Goal: Task Accomplishment & Management: Use online tool/utility

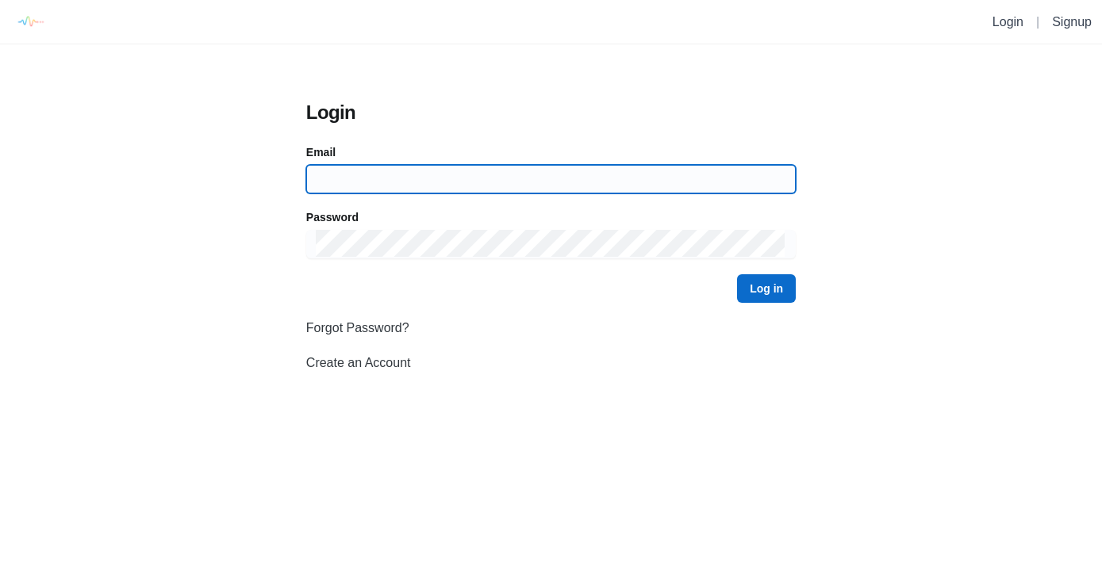
type input "dwylene.preaches@gmail.com"
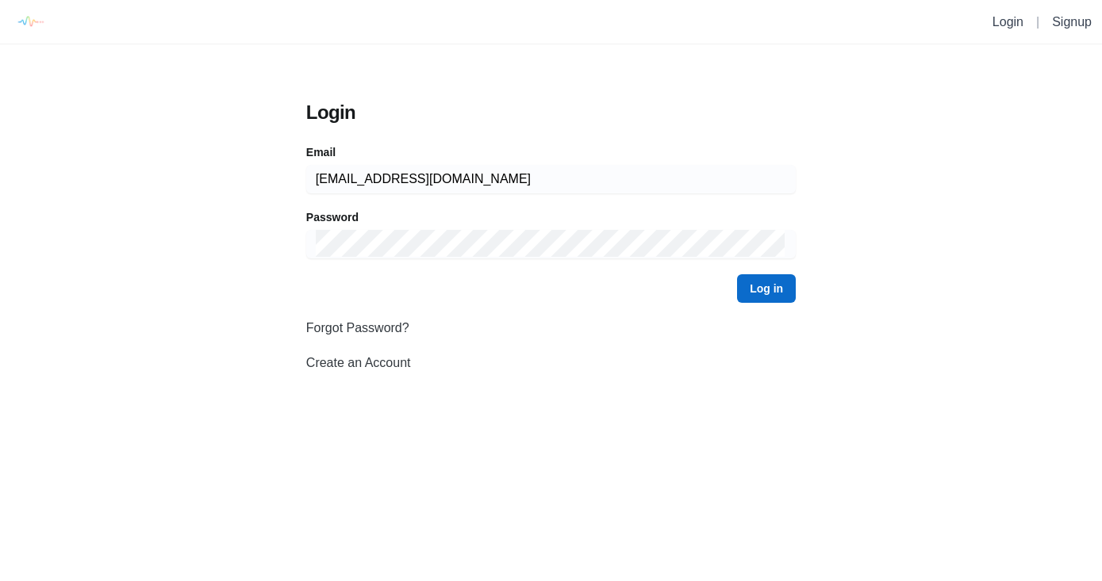
click at [784, 284] on button "Log in" at bounding box center [766, 288] width 59 height 29
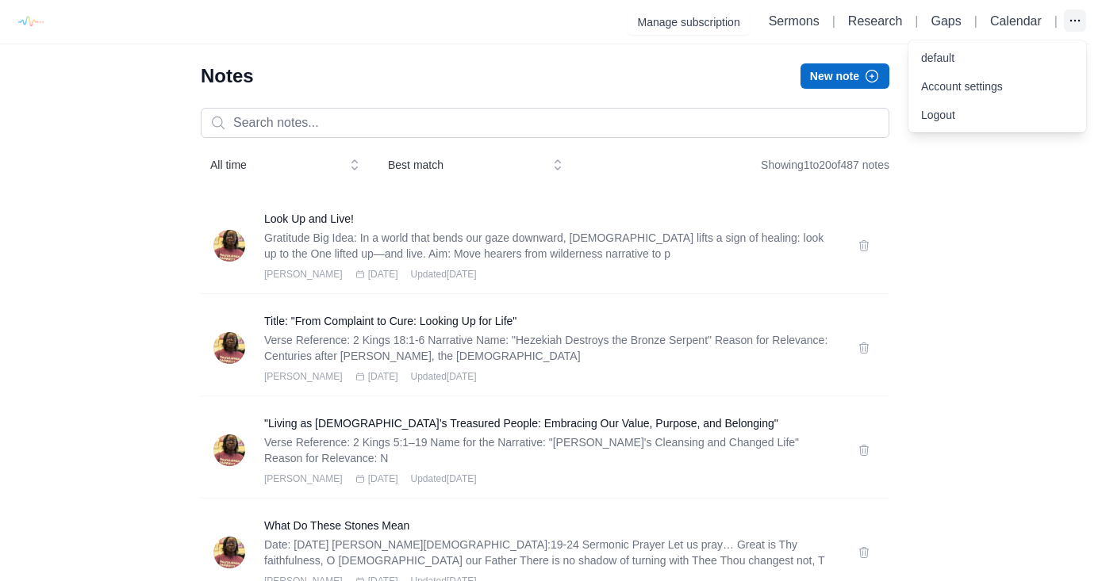
click at [1071, 21] on icon "button" at bounding box center [1075, 21] width 16 height 16
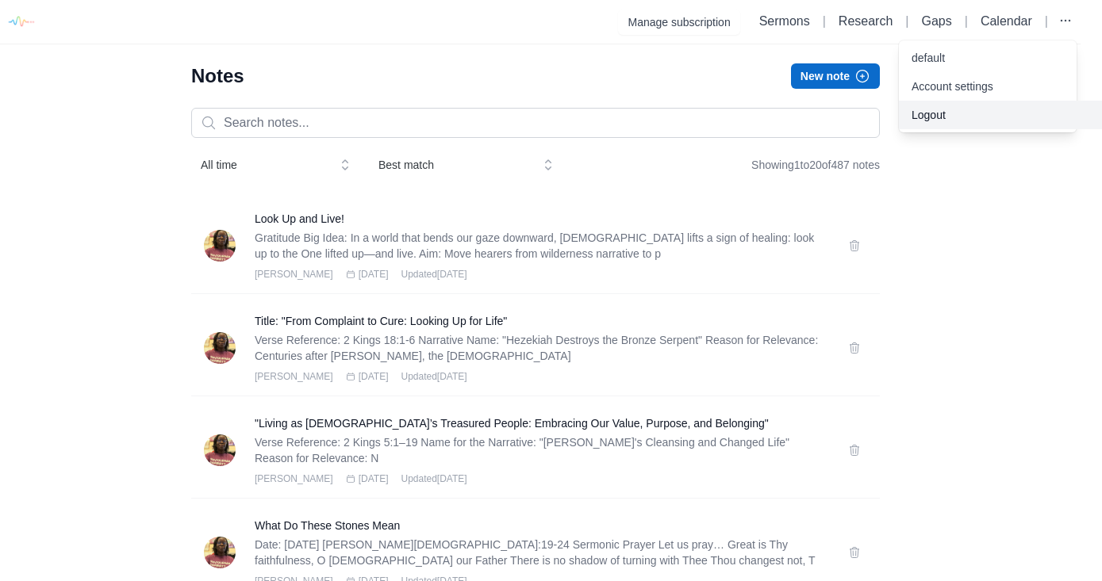
click at [978, 114] on button "Logout" at bounding box center [1000, 115] width 203 height 29
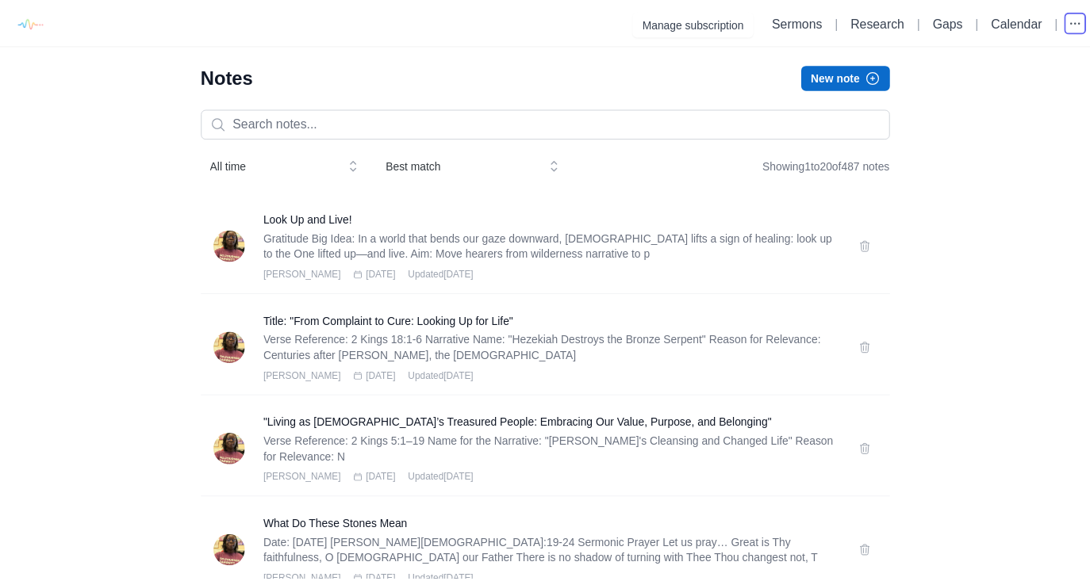
scroll to position [0, 0]
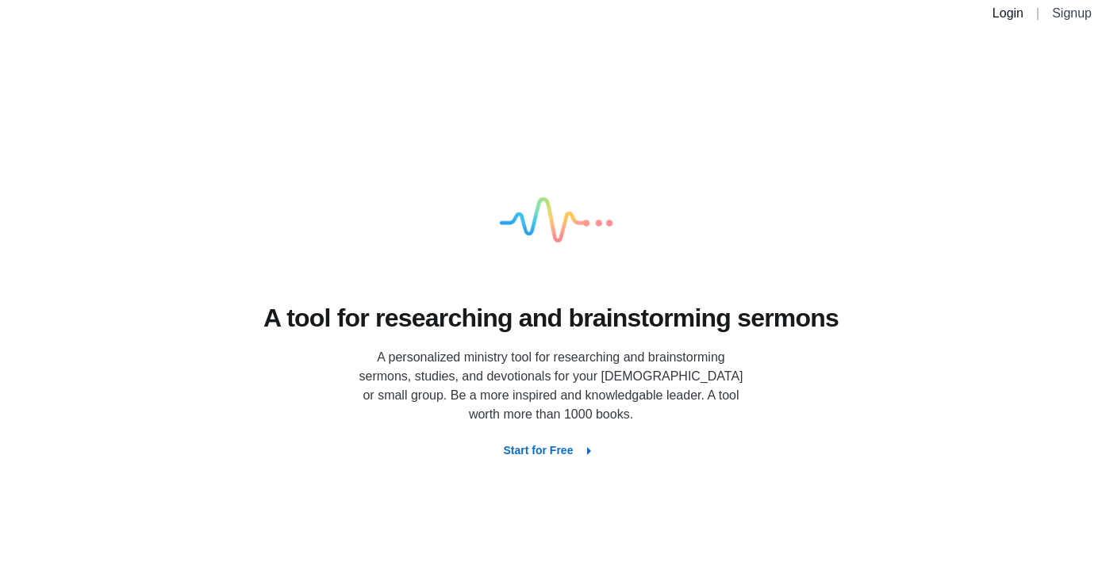
click at [999, 9] on link "Login" at bounding box center [1007, 12] width 31 height 13
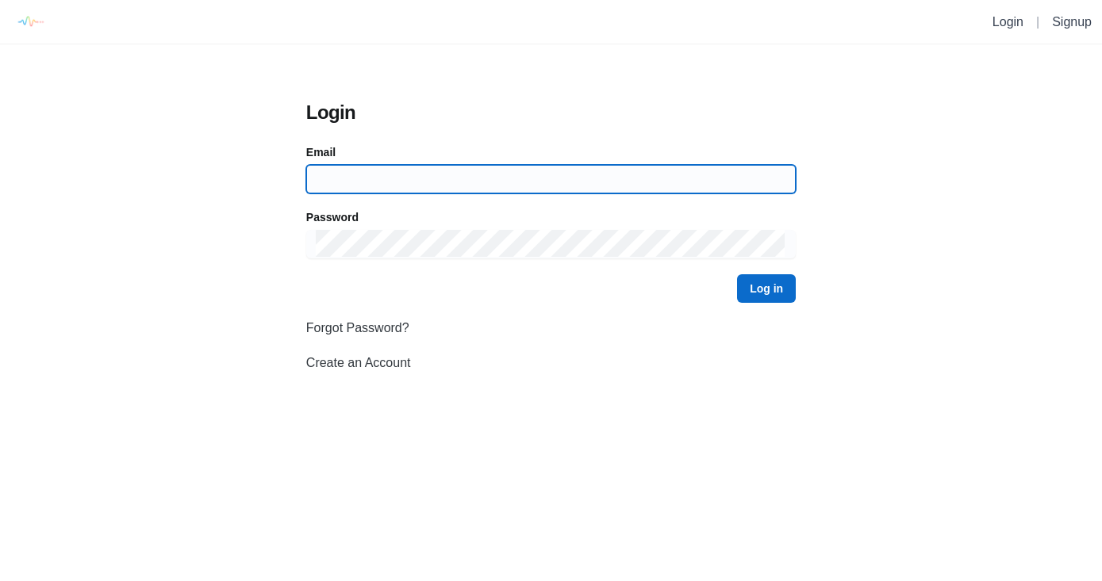
type input "dwylene.preaches@gmail.com"
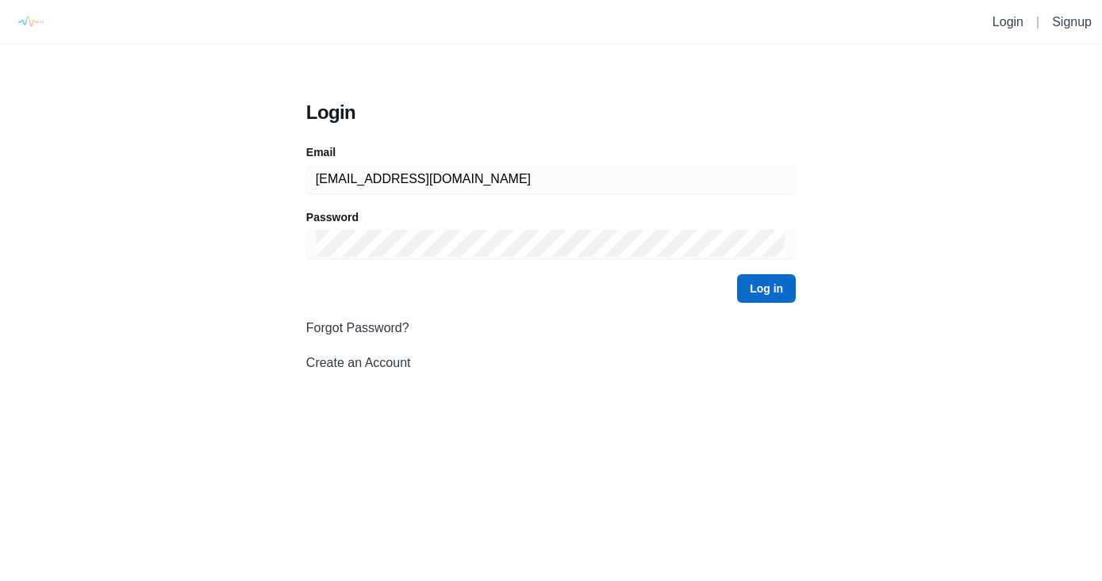
click at [770, 294] on button "Log in" at bounding box center [766, 288] width 59 height 29
